Goal: Task Accomplishment & Management: Complete application form

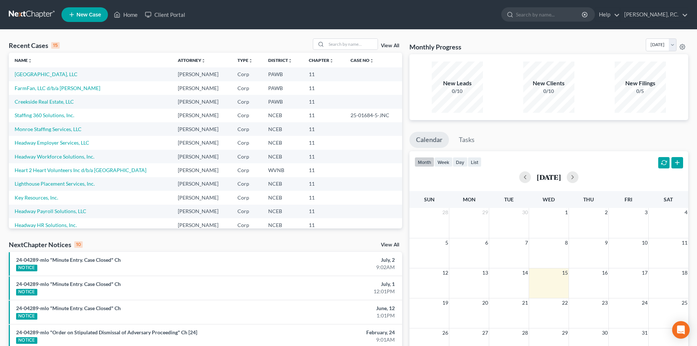
click at [224, 41] on div "Recent Cases 15 View All" at bounding box center [205, 45] width 393 height 14
click at [43, 73] on link "[GEOGRAPHIC_DATA], LLC" at bounding box center [46, 74] width 63 height 6
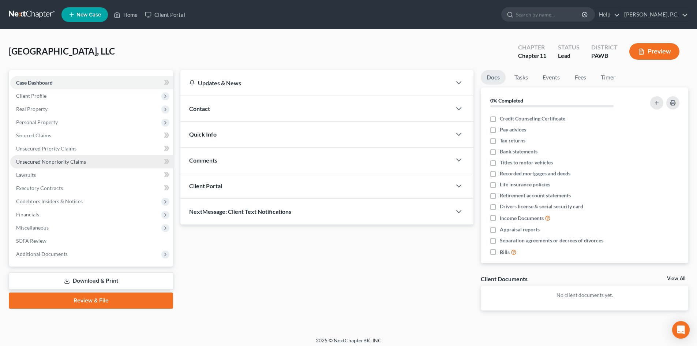
click at [39, 161] on span "Unsecured Nonpriority Claims" at bounding box center [51, 161] width 70 height 6
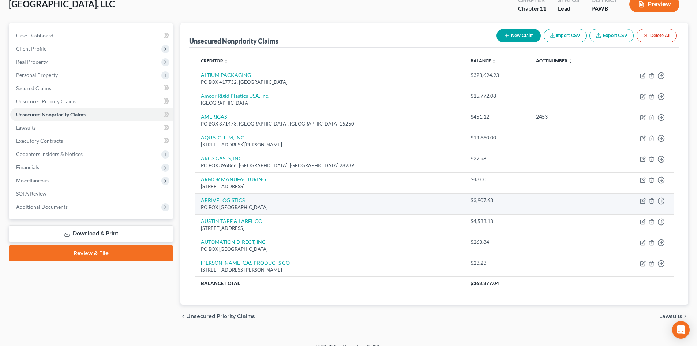
scroll to position [57, 0]
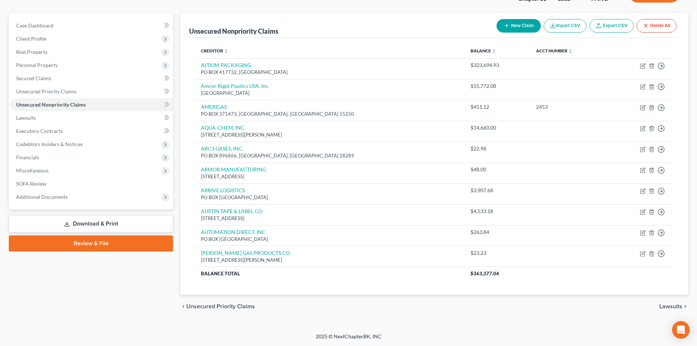
click at [507, 25] on icon "button" at bounding box center [507, 26] width 6 height 6
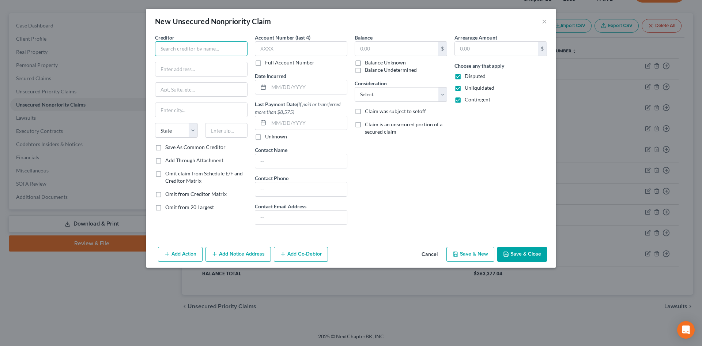
click at [210, 49] on input "text" at bounding box center [201, 48] width 93 height 15
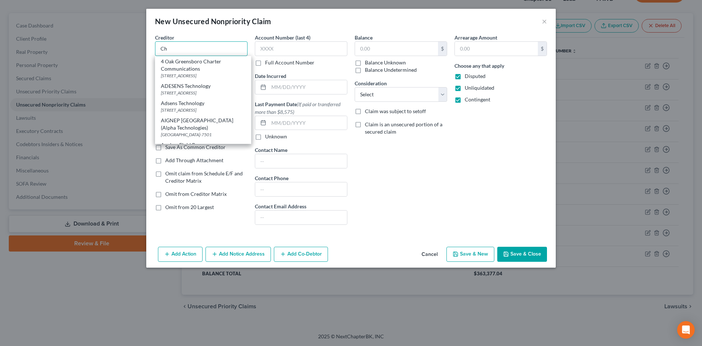
type input "Ch"
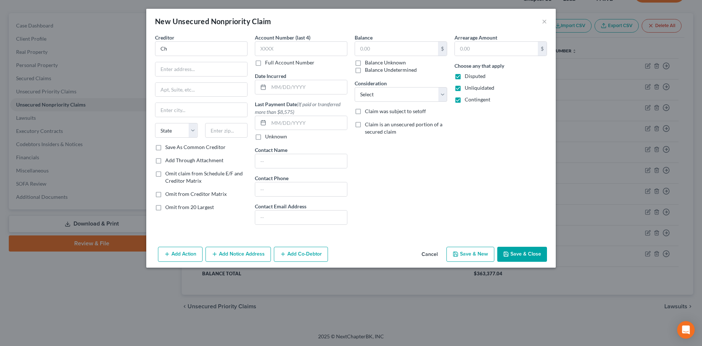
drag, startPoint x: 323, startPoint y: 11, endPoint x: 312, endPoint y: 20, distance: 14.1
click at [309, 25] on div "New Unsecured Nonpriority Claim ×" at bounding box center [351, 21] width 410 height 25
click at [546, 23] on button "×" at bounding box center [544, 21] width 5 height 9
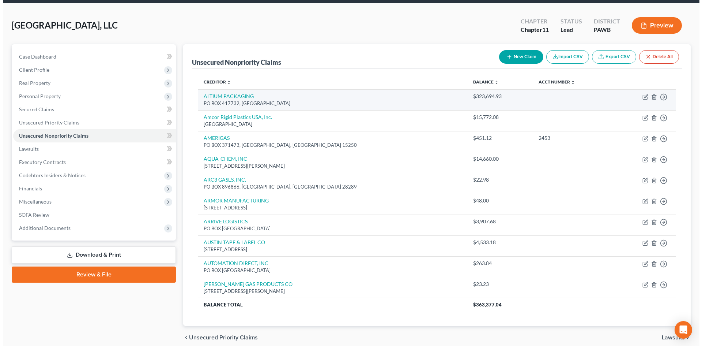
scroll to position [0, 0]
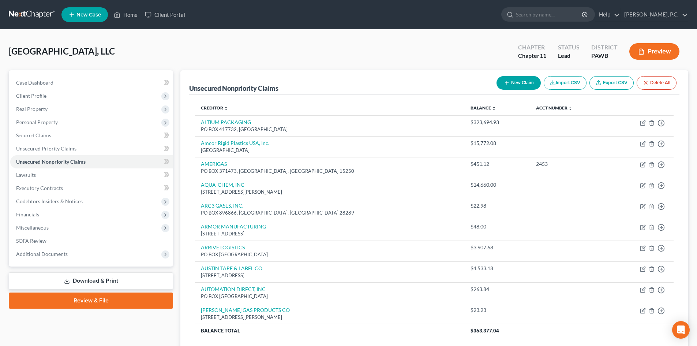
click at [512, 85] on button "New Claim" at bounding box center [519, 83] width 44 height 14
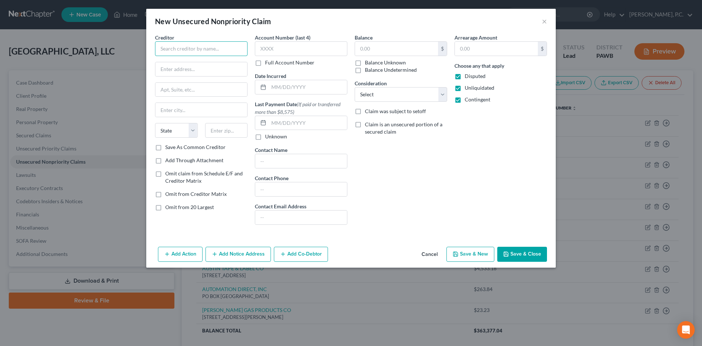
click at [197, 50] on input "text" at bounding box center [201, 48] width 93 height 15
paste input "CHEMSTATION PITTSBURGH LTD"
type input "CHEMSTATION PITTSBURGH LTD"
click at [190, 68] on input "text" at bounding box center [201, 69] width 92 height 14
paste input "PO BOX 932036"
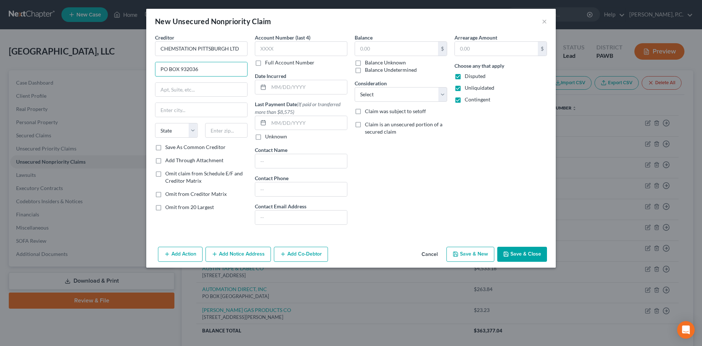
type input "PO BOX 932036"
click at [217, 131] on input "text" at bounding box center [226, 130] width 43 height 15
type input "44193"
type input "[GEOGRAPHIC_DATA]"
select select "36"
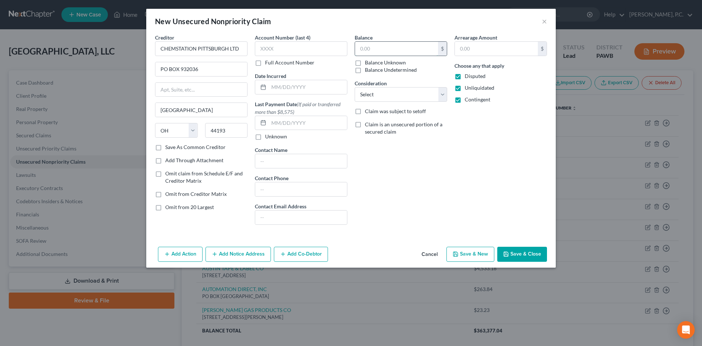
click at [373, 48] on input "text" at bounding box center [396, 49] width 83 height 14
type input "1,631.50"
click at [414, 168] on div "Balance 1,631.50 $ Balance Unknown Balance Undetermined 1,631.50 $ Balance Unkn…" at bounding box center [401, 132] width 100 height 197
click at [528, 251] on button "Save & Close" at bounding box center [523, 254] width 50 height 15
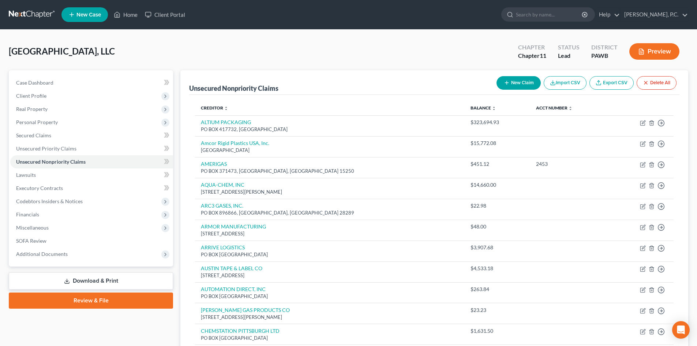
click at [523, 84] on button "New Claim" at bounding box center [519, 83] width 44 height 14
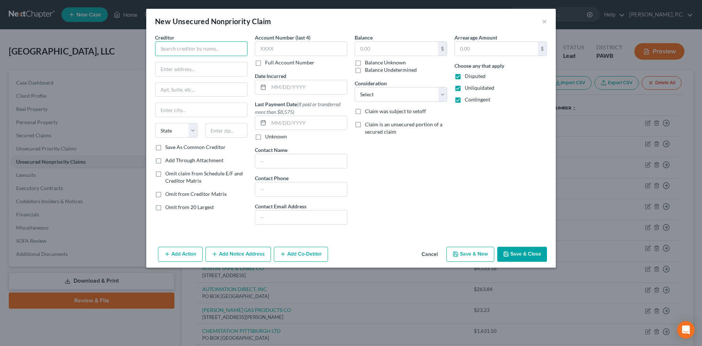
click at [187, 49] on input "text" at bounding box center [201, 48] width 93 height 15
paste input "COMPLIANCE DESIGNS INC"
type input "COMPLIANCE DESIGNS INC"
click at [443, 180] on div "Balance $ Balance Unknown Balance Undetermined $ Balance Unknown Consideration …" at bounding box center [401, 132] width 100 height 197
click at [163, 70] on input "text" at bounding box center [201, 69] width 92 height 14
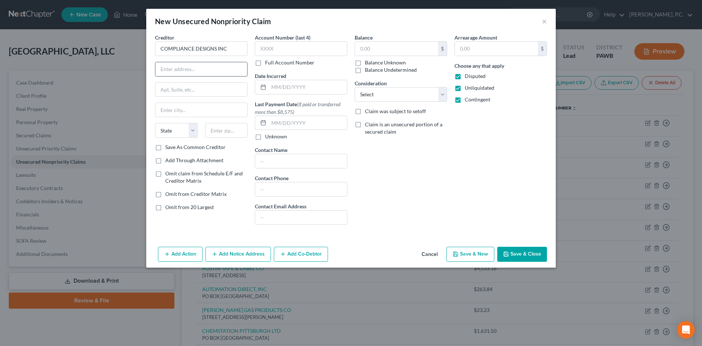
paste input "[STREET_ADDRESS][PERSON_NAME]"
type input "[STREET_ADDRESS][PERSON_NAME]"
click at [467, 195] on div "Arrearage Amount $ Choose any that apply Disputed Unliquidated Contingent" at bounding box center [501, 132] width 100 height 197
click at [216, 134] on input "text" at bounding box center [226, 130] width 43 height 15
paste input "03281"
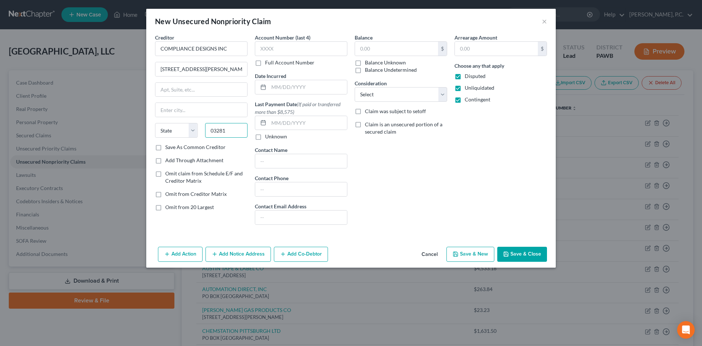
type input "03281"
type input "Weare"
select select "32"
click at [371, 52] on input "text" at bounding box center [396, 49] width 83 height 14
paste input "1,148.00"
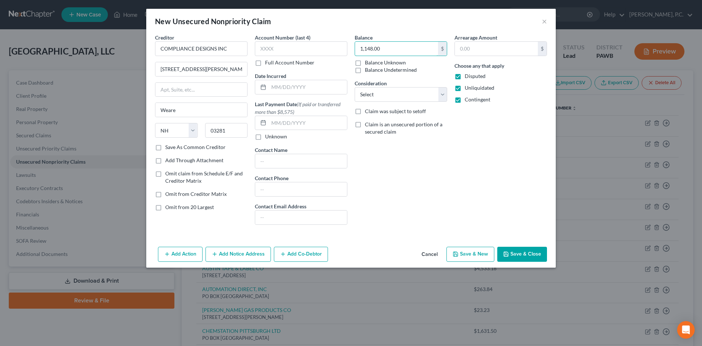
type input "1,148.00"
click at [476, 194] on div "Arrearage Amount $ Choose any that apply Disputed Unliquidated Contingent" at bounding box center [501, 132] width 100 height 197
click at [533, 253] on button "Save & Close" at bounding box center [523, 254] width 50 height 15
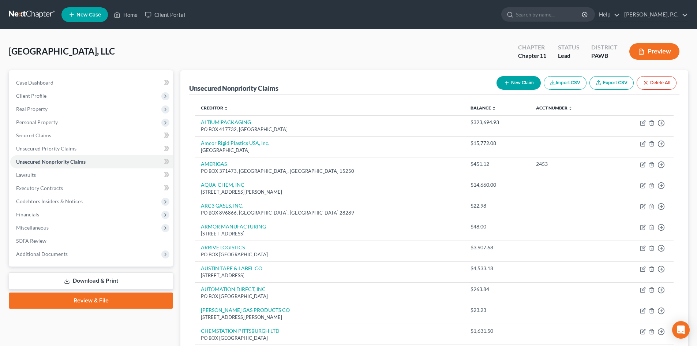
click at [508, 83] on button "New Claim" at bounding box center [519, 83] width 44 height 14
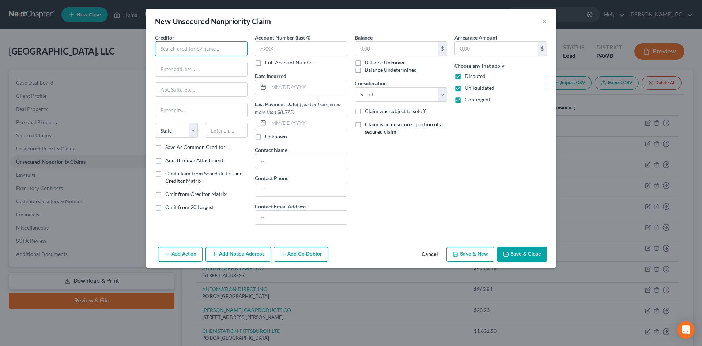
click at [201, 48] on input "text" at bounding box center [201, 48] width 93 height 15
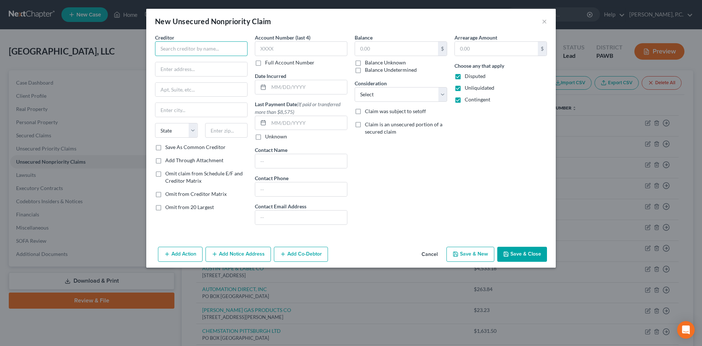
click at [201, 48] on input "text" at bounding box center [201, 48] width 93 height 15
click at [160, 48] on input "CLOSURE SYSTEMS INTERNATIONAL INC." at bounding box center [201, 48] width 93 height 15
type input "CLOSURE SYSTEMS INTERNATIONAL INC."
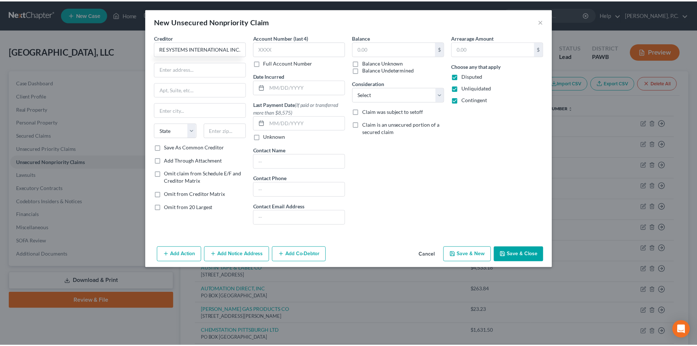
scroll to position [0, 0]
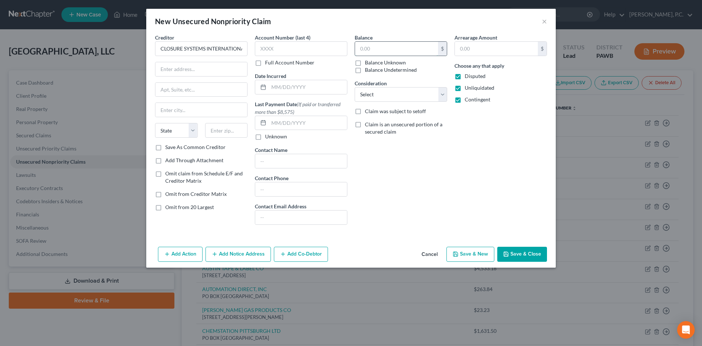
click at [370, 45] on input "text" at bounding box center [396, 49] width 83 height 14
paste input "14,250.24"
type input "14,250.24"
click at [432, 159] on div "Balance 14,250.24 $ Balance Unknown Balance Undetermined 14,250.24 $ Balance Un…" at bounding box center [401, 132] width 100 height 197
click at [520, 253] on button "Save & Close" at bounding box center [523, 254] width 50 height 15
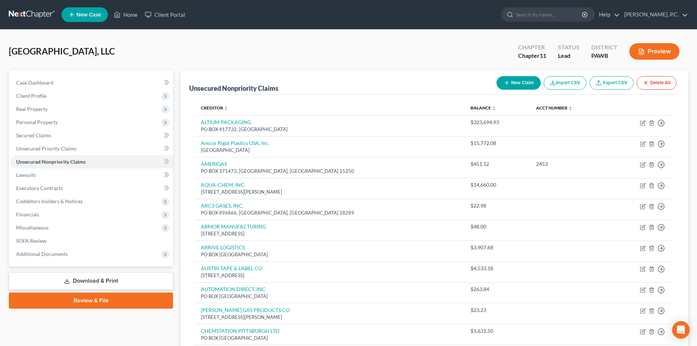
click at [516, 82] on button "New Claim" at bounding box center [519, 83] width 44 height 14
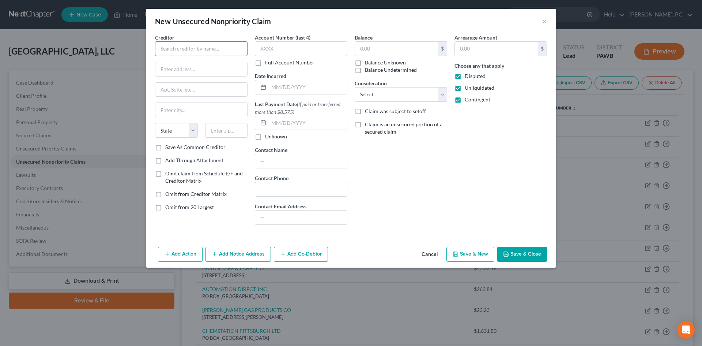
click at [198, 48] on input "text" at bounding box center [201, 48] width 93 height 15
paste input "DUQUESNE LIGHT CO"
type input "DUQUESNE LIGHT CO"
click at [404, 183] on div "Balance $ Balance Unknown Balance Undetermined $ Balance Unknown Consideration …" at bounding box center [401, 132] width 100 height 197
click at [371, 49] on input "text" at bounding box center [396, 49] width 83 height 14
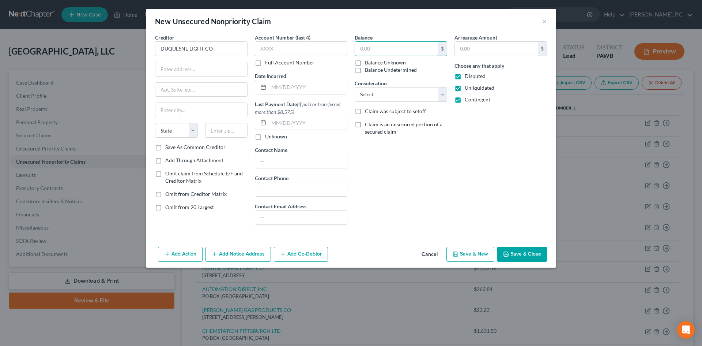
paste input "7,152.73"
type input "7,152.73"
click at [405, 162] on div "Balance 7,152.73 $ Balance Unknown Balance Undetermined 7,152.73 $ Balance Unkn…" at bounding box center [401, 132] width 100 height 197
click at [200, 67] on input "text" at bounding box center [201, 69] width 92 height 14
paste input "P.O. BOX 360874"
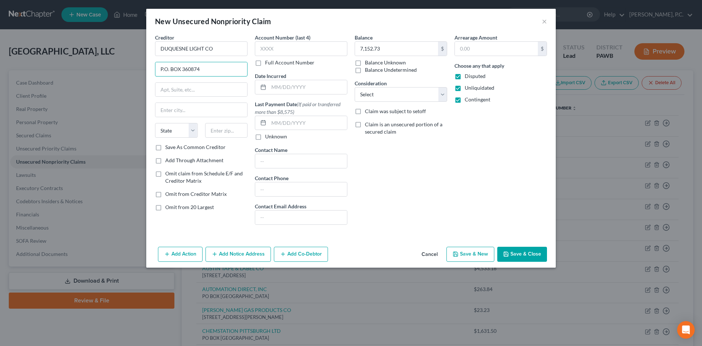
type input "P.O. BOX 360874"
click at [228, 130] on input "text" at bounding box center [226, 130] width 43 height 15
type input "15251"
type input "[GEOGRAPHIC_DATA]"
select select "39"
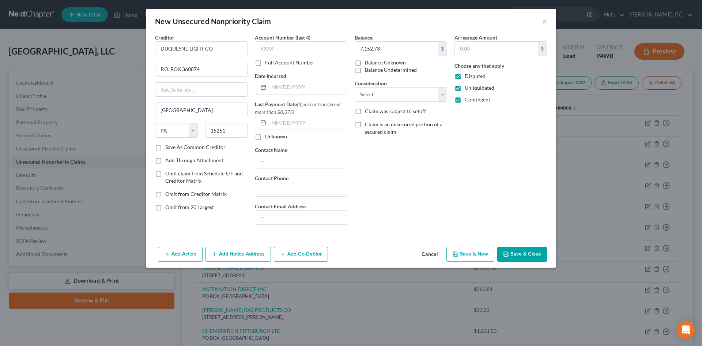
click at [522, 257] on button "Save & Close" at bounding box center [523, 254] width 50 height 15
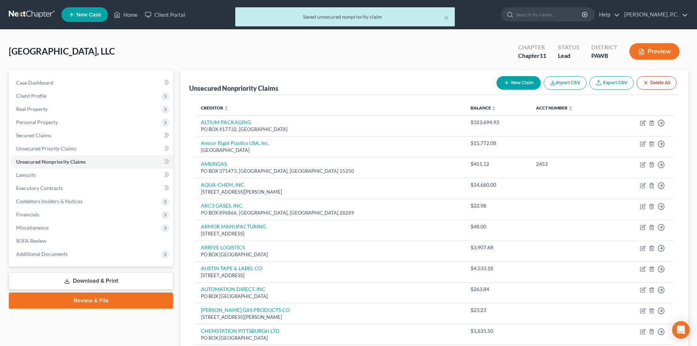
click at [515, 81] on button "New Claim" at bounding box center [519, 83] width 44 height 14
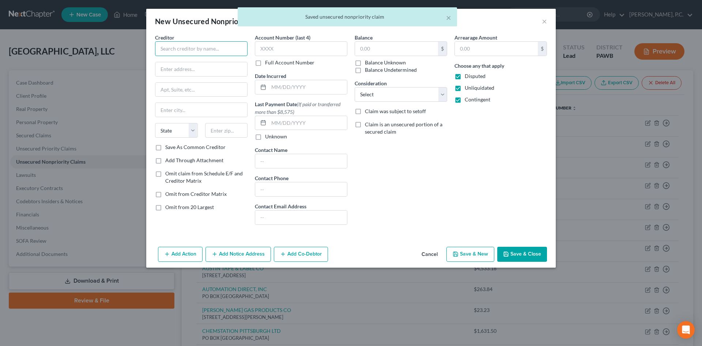
click at [181, 48] on input "text" at bounding box center [201, 48] width 93 height 15
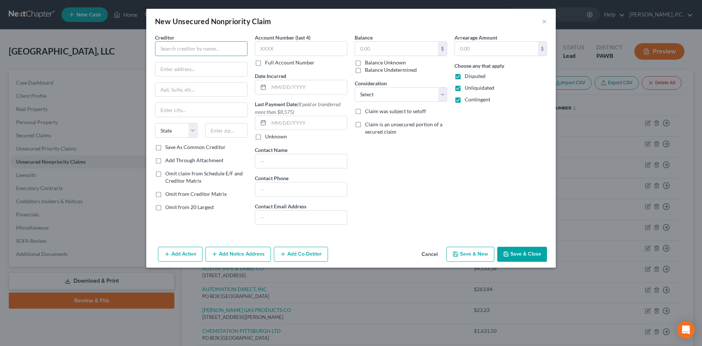
click at [169, 49] on input "text" at bounding box center [201, 48] width 93 height 15
paste input "DUQUESNE LIGHT"
click at [219, 64] on div "Duquesne Light Company" at bounding box center [199, 61] width 76 height 7
type input "Duquesne Light Company"
type input "[STREET_ADDRESS]"
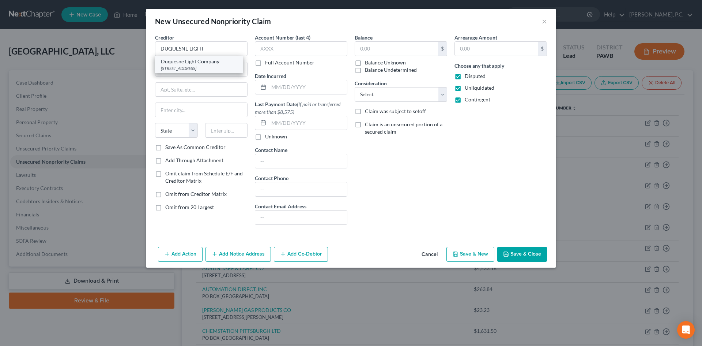
type input "[GEOGRAPHIC_DATA]"
select select "39"
type input "15219"
click at [380, 45] on input "text" at bounding box center [396, 49] width 83 height 14
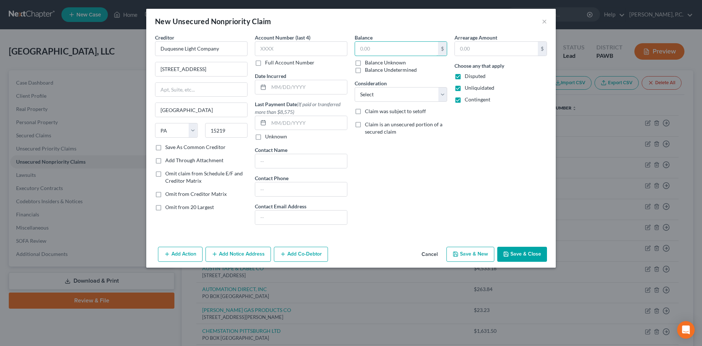
paste input "3,597.78"
type input "3,597.78"
click at [413, 183] on div "Balance 3,597.78 $ Balance Unknown Balance Undetermined 3,597.78 $ Balance Unkn…" at bounding box center [401, 132] width 100 height 197
click at [520, 252] on button "Save & Close" at bounding box center [523, 254] width 50 height 15
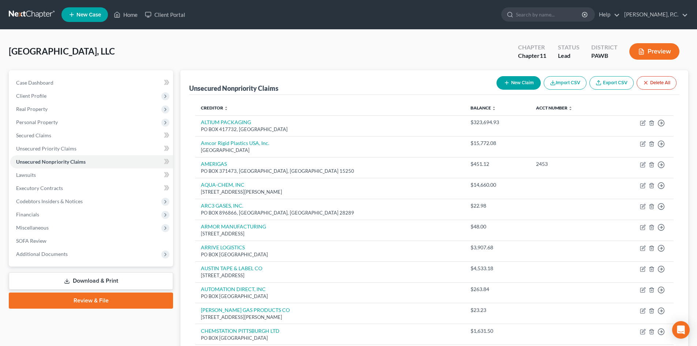
click at [517, 81] on button "New Claim" at bounding box center [519, 83] width 44 height 14
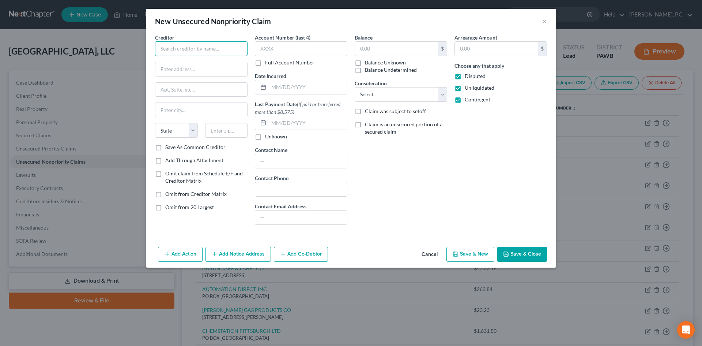
click at [201, 51] on input "text" at bounding box center [201, 48] width 93 height 15
paste input "ECHO GLOBAL LOGISICS, INC"
type input "ECHO GLOBAL LOGISICS, INC"
click at [413, 158] on div "Balance $ Balance Unknown Balance Undetermined $ Balance Unknown Consideration …" at bounding box center [401, 132] width 100 height 197
click at [179, 67] on input "text" at bounding box center [201, 69] width 92 height 14
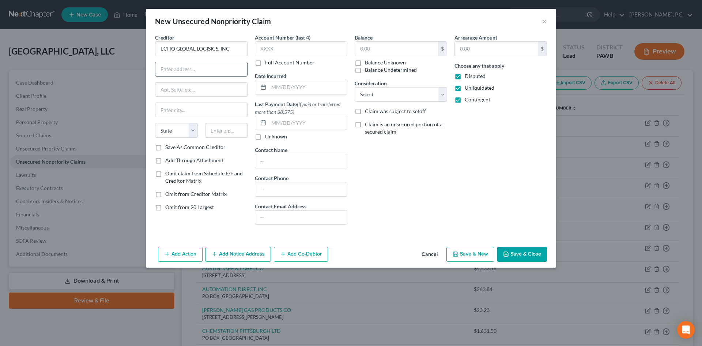
paste input "[STREET_ADDRESS]"
type input "[STREET_ADDRESS]"
click at [227, 132] on input "text" at bounding box center [226, 130] width 43 height 15
type input "60673"
type input "[GEOGRAPHIC_DATA]"
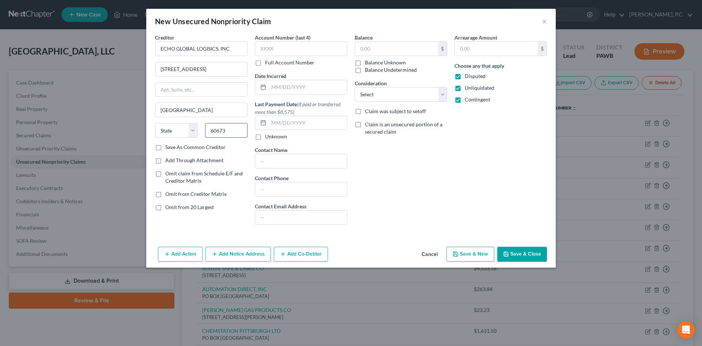
select select "14"
click at [428, 159] on div "Balance $ Balance Unknown Balance Undetermined $ Balance Unknown Consideration …" at bounding box center [401, 132] width 100 height 197
click at [487, 51] on input "text" at bounding box center [496, 49] width 83 height 14
click at [400, 44] on input "text" at bounding box center [396, 49] width 83 height 14
paste input "3,597.78"
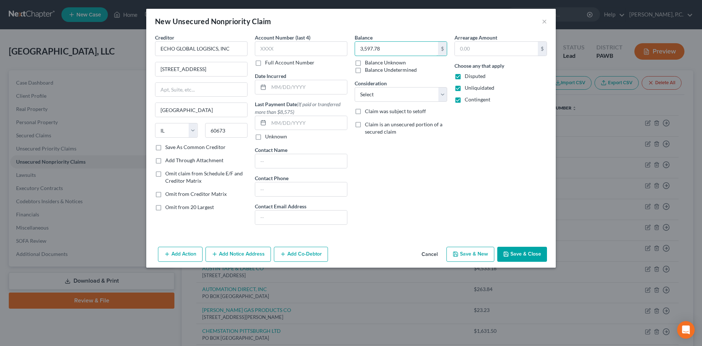
type input "3,597.78"
click at [449, 184] on div "Balance 3,597.78 $ Balance Unknown Balance Undetermined 3,597.78 $ Balance Unkn…" at bounding box center [401, 132] width 100 height 197
click at [522, 255] on button "Save & Close" at bounding box center [523, 254] width 50 height 15
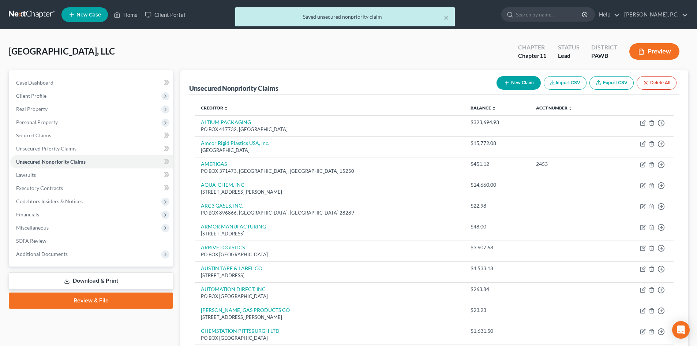
click at [340, 51] on div "[GEOGRAPHIC_DATA], LLC Upgraded Chapter Chapter 11 Status [GEOGRAPHIC_DATA] [GE…" at bounding box center [348, 54] width 679 height 32
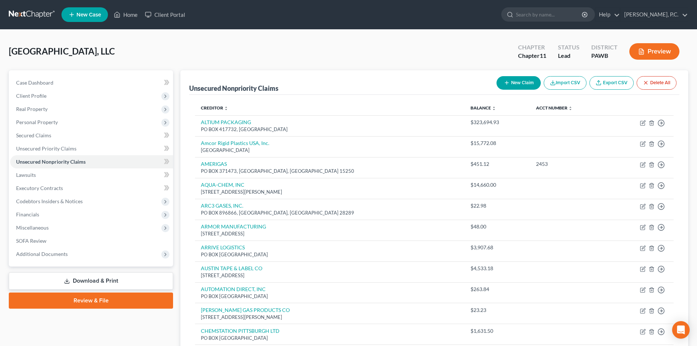
click at [522, 85] on button "New Claim" at bounding box center [519, 83] width 44 height 14
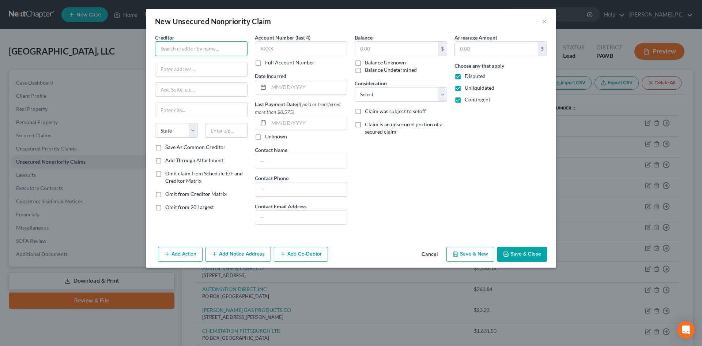
click at [213, 50] on input "text" at bounding box center [201, 48] width 93 height 15
paste input "[PERSON_NAME]"
type input "[PERSON_NAME] CO. INC."
click at [175, 71] on input "text" at bounding box center [201, 69] width 92 height 14
paste input "PO BOX 740608"
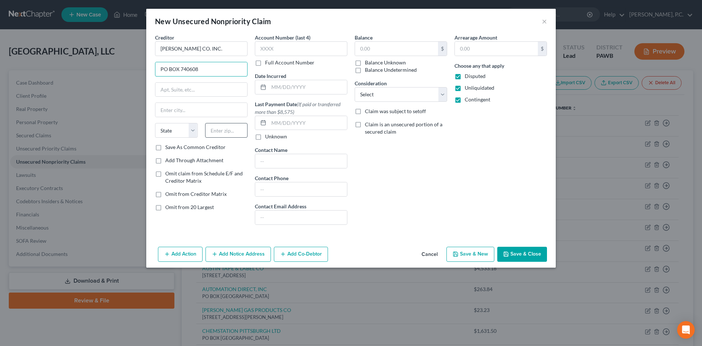
type input "PO BOX 740608"
click at [217, 127] on input "text" at bounding box center [226, 130] width 43 height 15
type input "45274"
type input "[GEOGRAPHIC_DATA]"
select select "36"
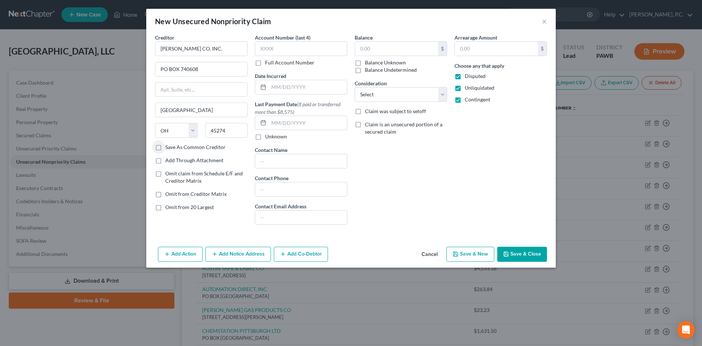
click at [381, 161] on div "Balance $ Balance Unknown Balance Undetermined $ Balance Unknown Consideration …" at bounding box center [401, 132] width 100 height 197
click at [378, 49] on input "text" at bounding box center [396, 49] width 83 height 14
paste input "352.12"
type input "352.12"
click at [484, 179] on div "Arrearage Amount $ Choose any that apply Disputed Unliquidated Contingent" at bounding box center [501, 132] width 100 height 197
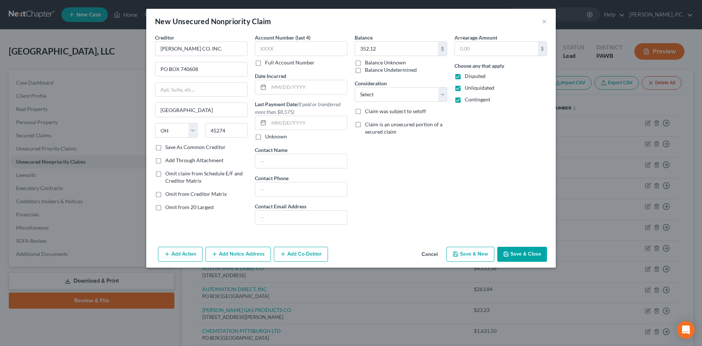
click at [513, 253] on button "Save & Close" at bounding box center [523, 254] width 50 height 15
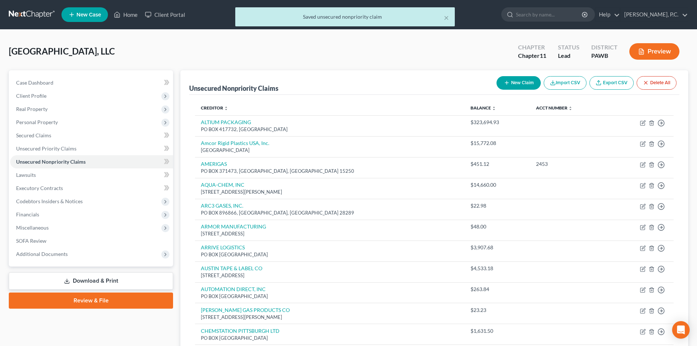
click at [516, 79] on button "New Claim" at bounding box center [519, 83] width 44 height 14
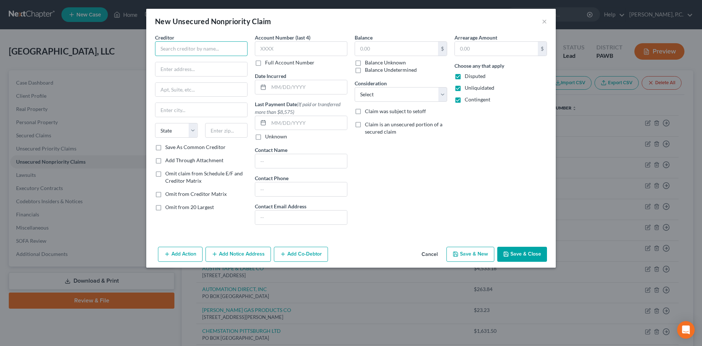
click at [188, 48] on input "text" at bounding box center [201, 48] width 93 height 15
type input "F"
click at [173, 49] on input "text" at bounding box center [201, 48] width 93 height 15
paste input "FIRST BANKCARD"
type input "FIRST BANKCARD"
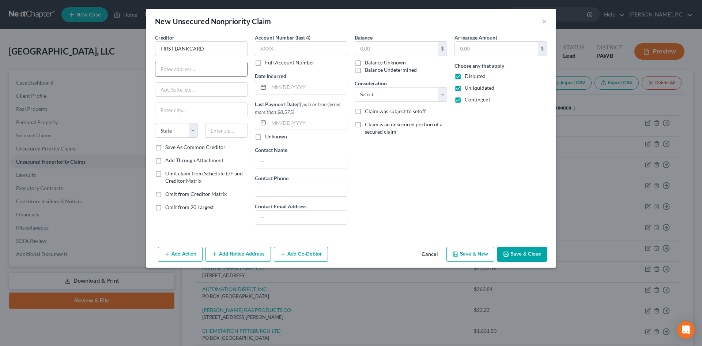
click at [196, 75] on input "text" at bounding box center [201, 69] width 92 height 14
paste input "PO BOX 2818"
type input "PO BOX 2818"
click at [204, 107] on input "text" at bounding box center [201, 110] width 92 height 14
click at [234, 190] on div "Creditor * FIRST BANKCARD PO BOX 2818 State [US_STATE] AK AR AZ CA CO CT DE DC …" at bounding box center [201, 132] width 100 height 197
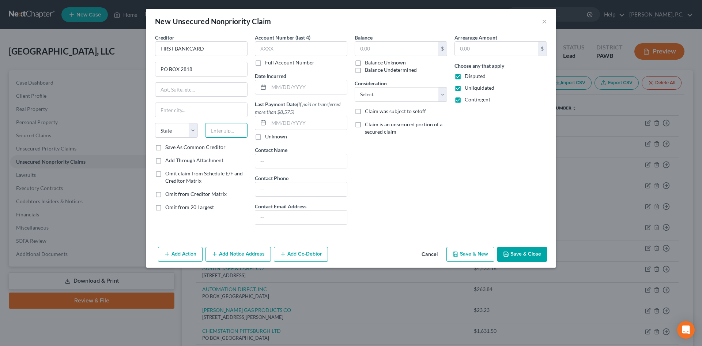
click at [220, 132] on input "text" at bounding box center [226, 130] width 43 height 15
type input "68103"
type input "[GEOGRAPHIC_DATA]"
select select "30"
click at [428, 189] on div "Balance $ Balance Unknown Balance Undetermined $ Balance Unknown Consideration …" at bounding box center [401, 132] width 100 height 197
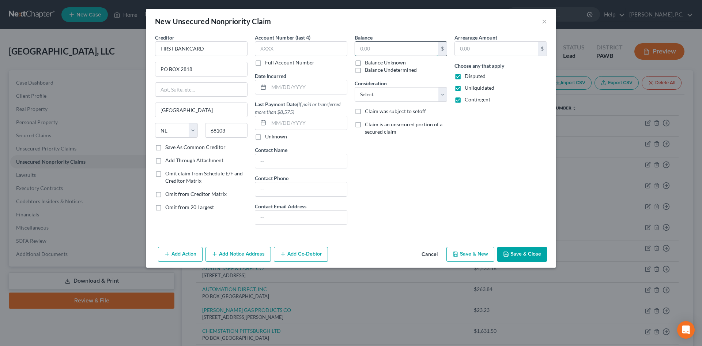
click at [384, 48] on input "text" at bounding box center [396, 49] width 83 height 14
paste input "3,664.44"
type input "3,664.44"
click at [417, 180] on div "Balance 3,664.44 $ Balance Unknown Balance Undetermined 3,664.44 $ Balance Unkn…" at bounding box center [401, 132] width 100 height 197
click at [519, 249] on button "Save & Close" at bounding box center [523, 254] width 50 height 15
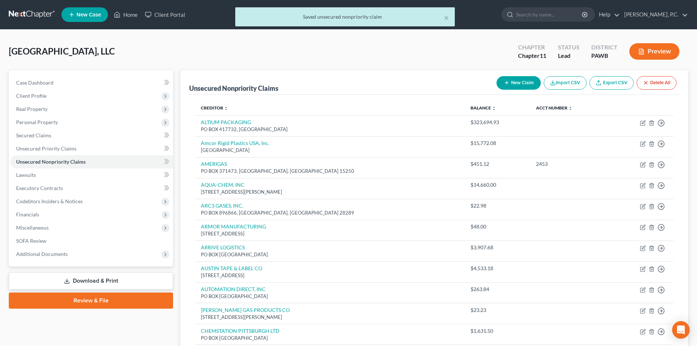
click at [329, 54] on div "[GEOGRAPHIC_DATA], LLC Upgraded Chapter Chapter 11 Status [GEOGRAPHIC_DATA] [GE…" at bounding box center [348, 54] width 679 height 32
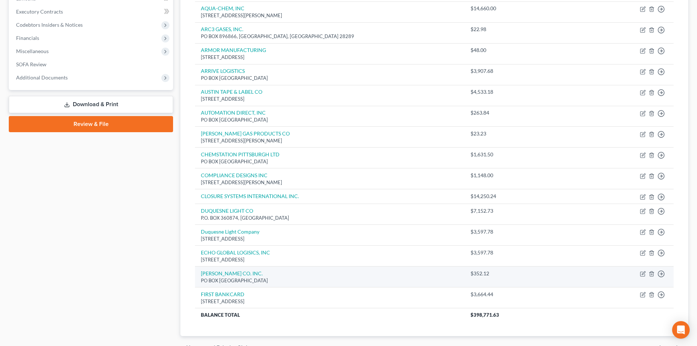
scroll to position [218, 0]
